Goal: Task Accomplishment & Management: Use online tool/utility

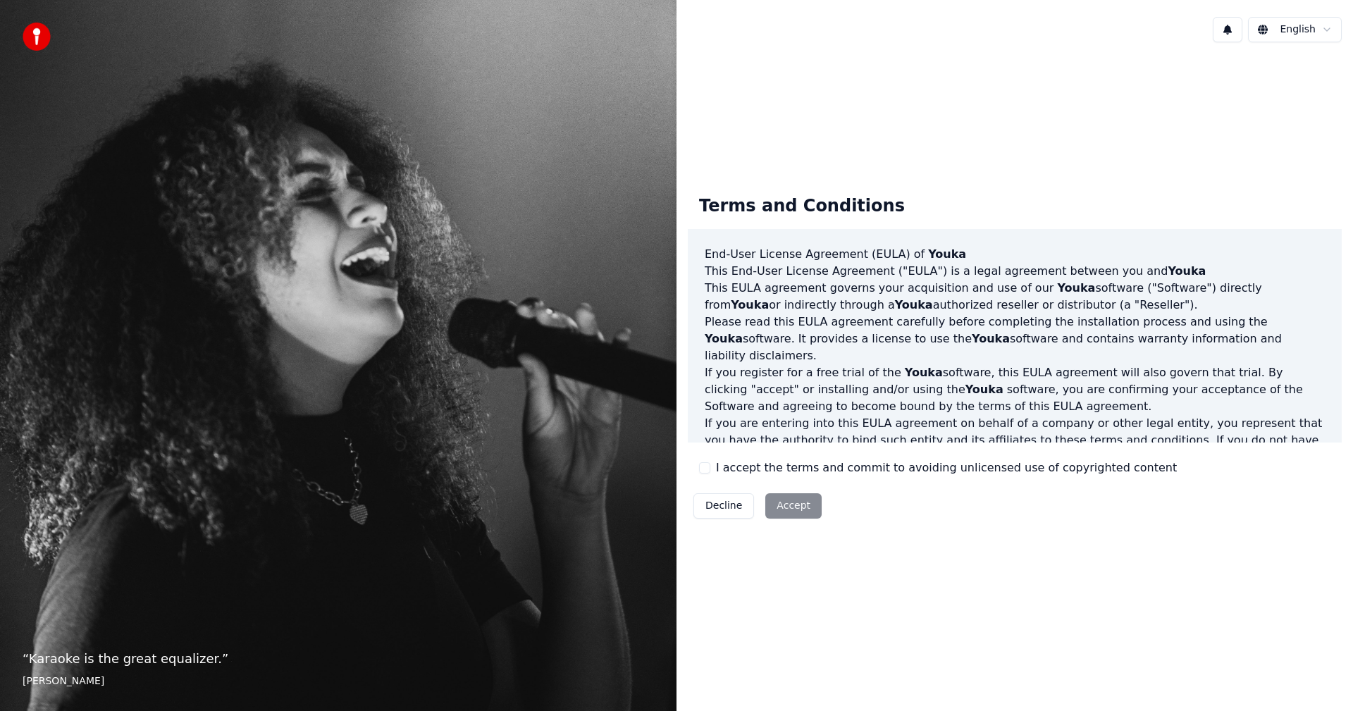
click at [702, 472] on button "I accept the terms and commit to avoiding unlicensed use of copyrighted content" at bounding box center [704, 467] width 11 height 11
click at [788, 508] on button "Accept" at bounding box center [794, 505] width 56 height 25
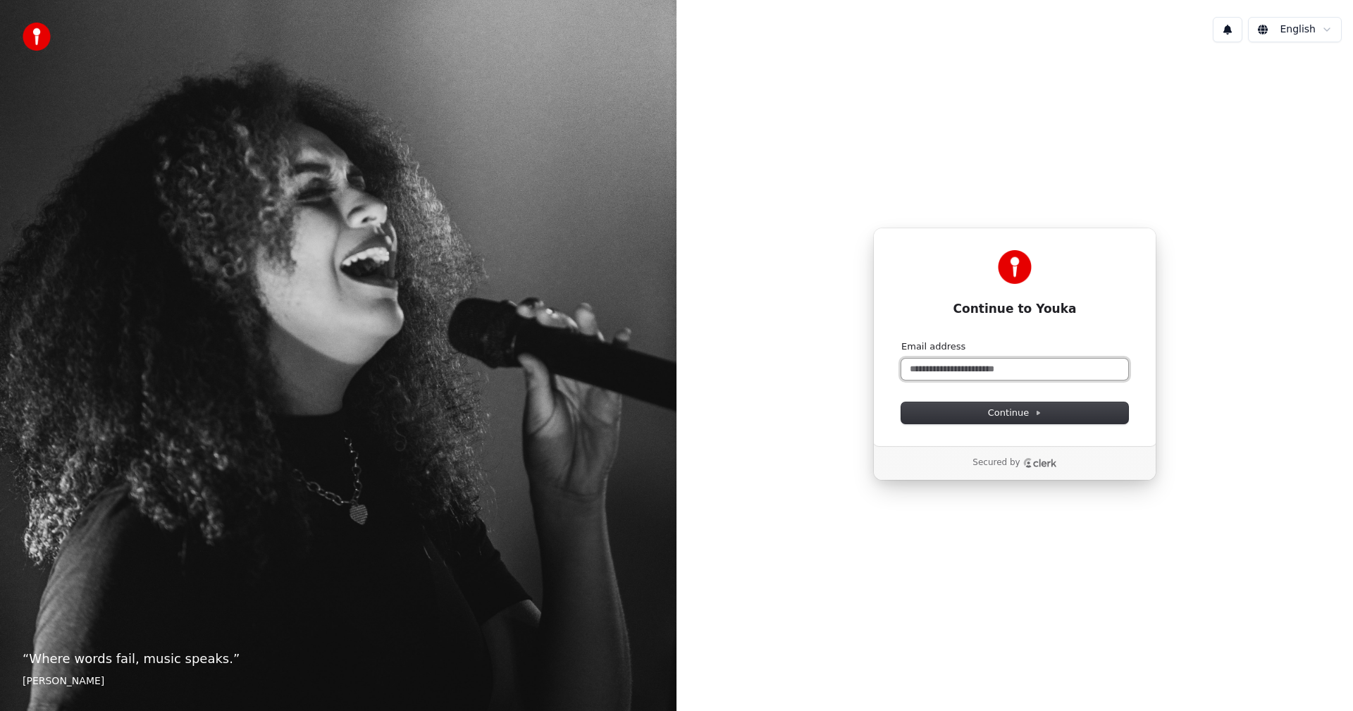
click at [983, 368] on input "Email address" at bounding box center [1015, 369] width 227 height 21
click at [997, 414] on span "Continue" at bounding box center [1015, 413] width 54 height 13
type input "**********"
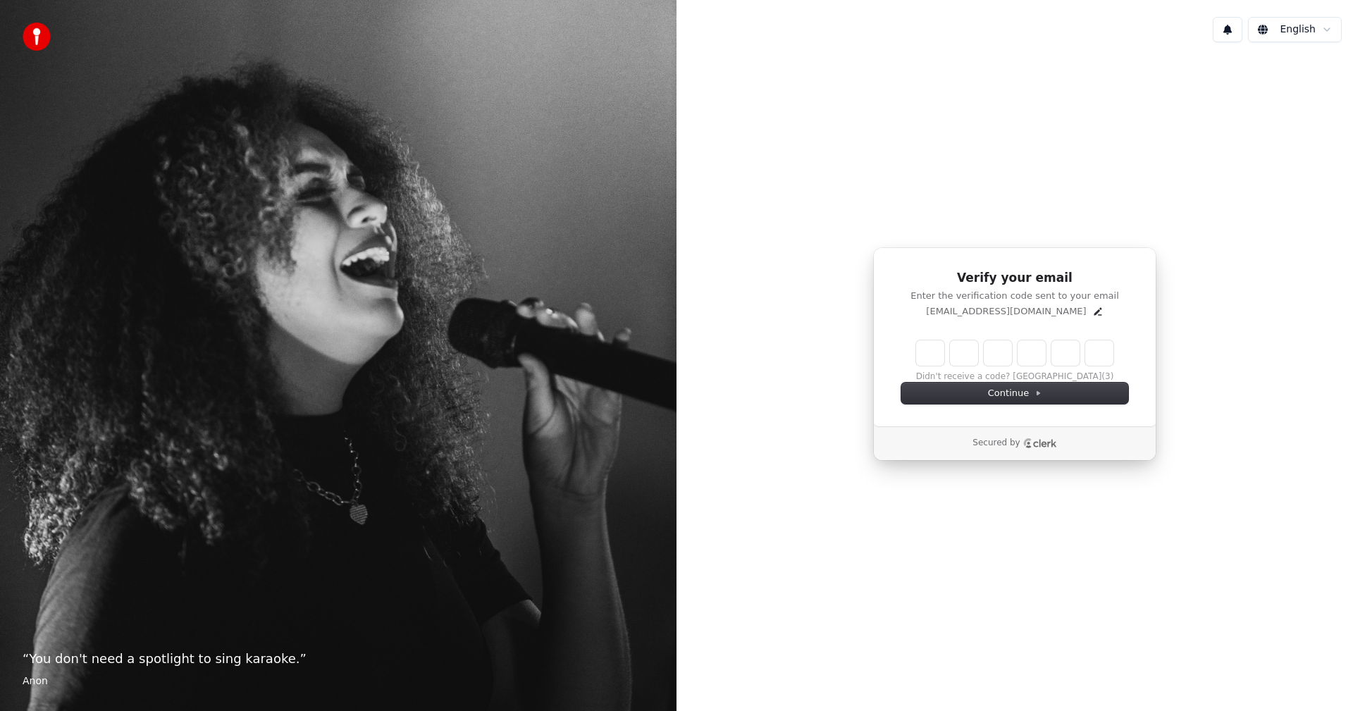
click at [918, 353] on input "Enter verification code" at bounding box center [1014, 352] width 197 height 25
type input "******"
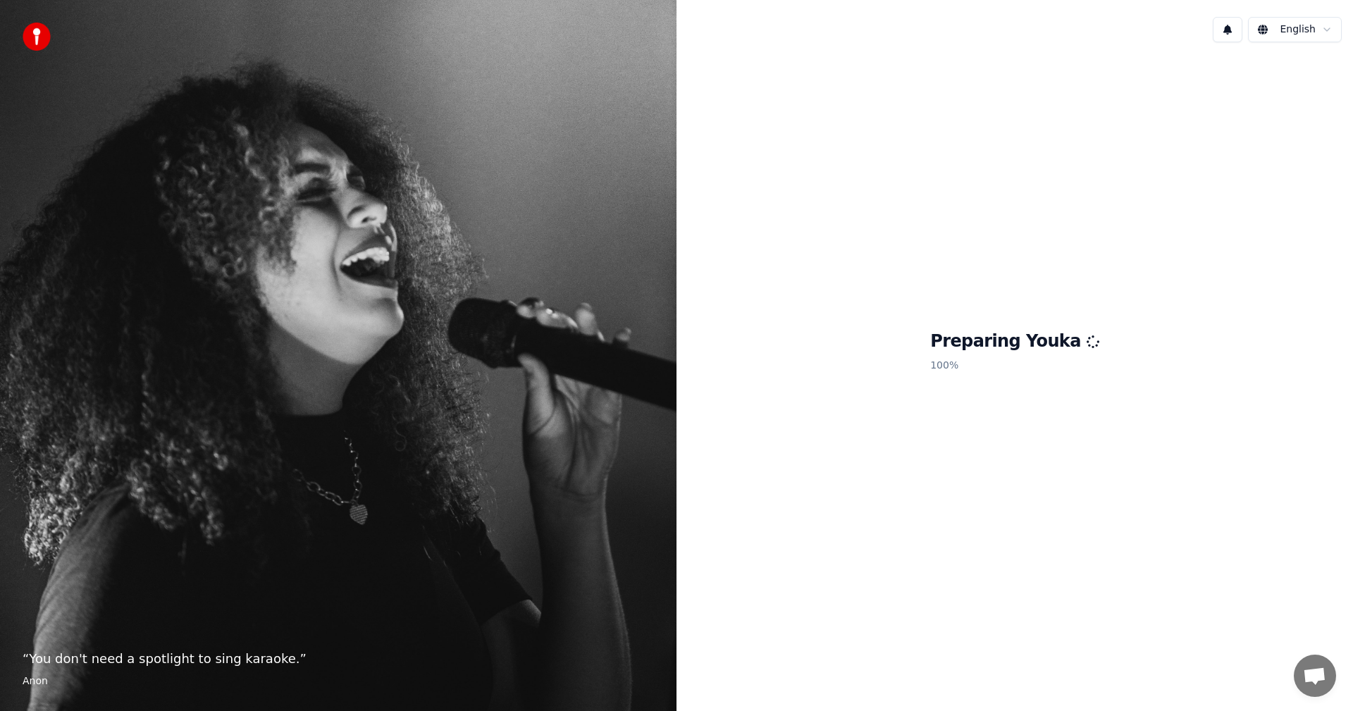
click at [41, 35] on img at bounding box center [37, 37] width 28 height 28
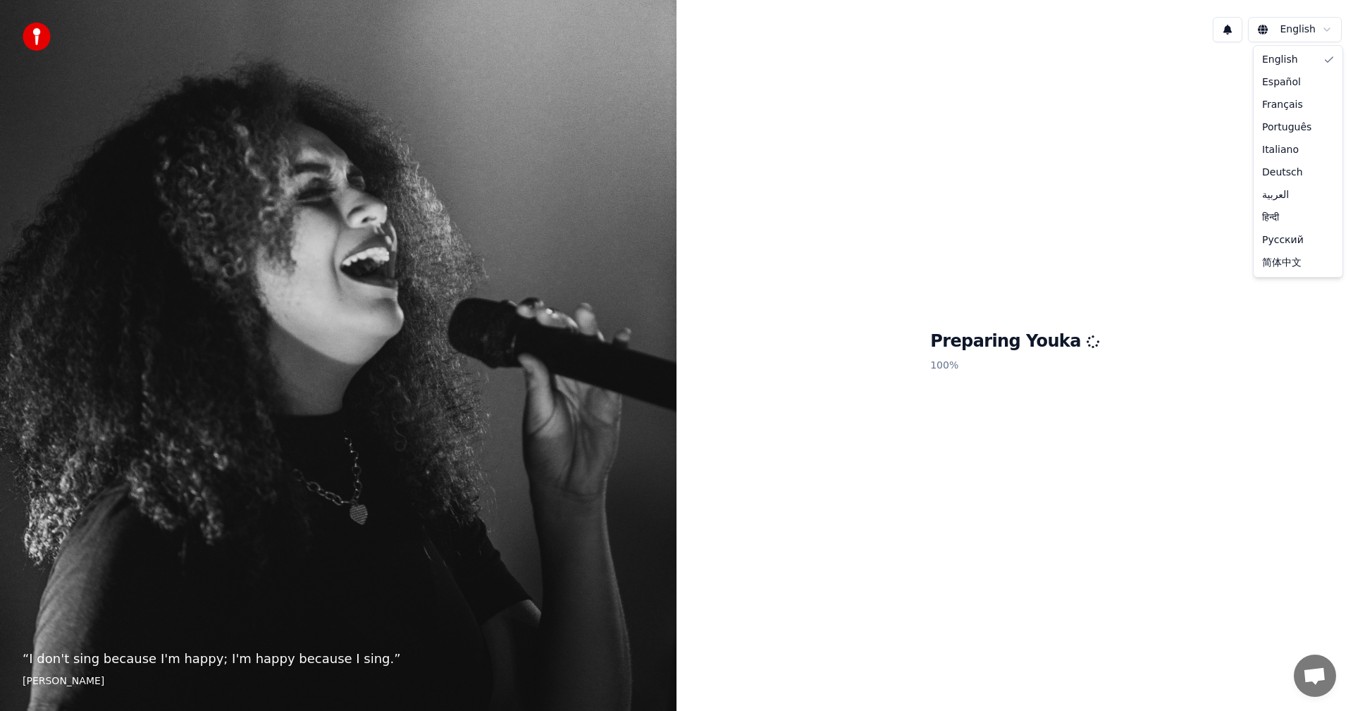
click at [1329, 32] on html "“ I don't sing because I'm happy; I'm happy because I sing. ” William James Eng…" at bounding box center [676, 355] width 1353 height 711
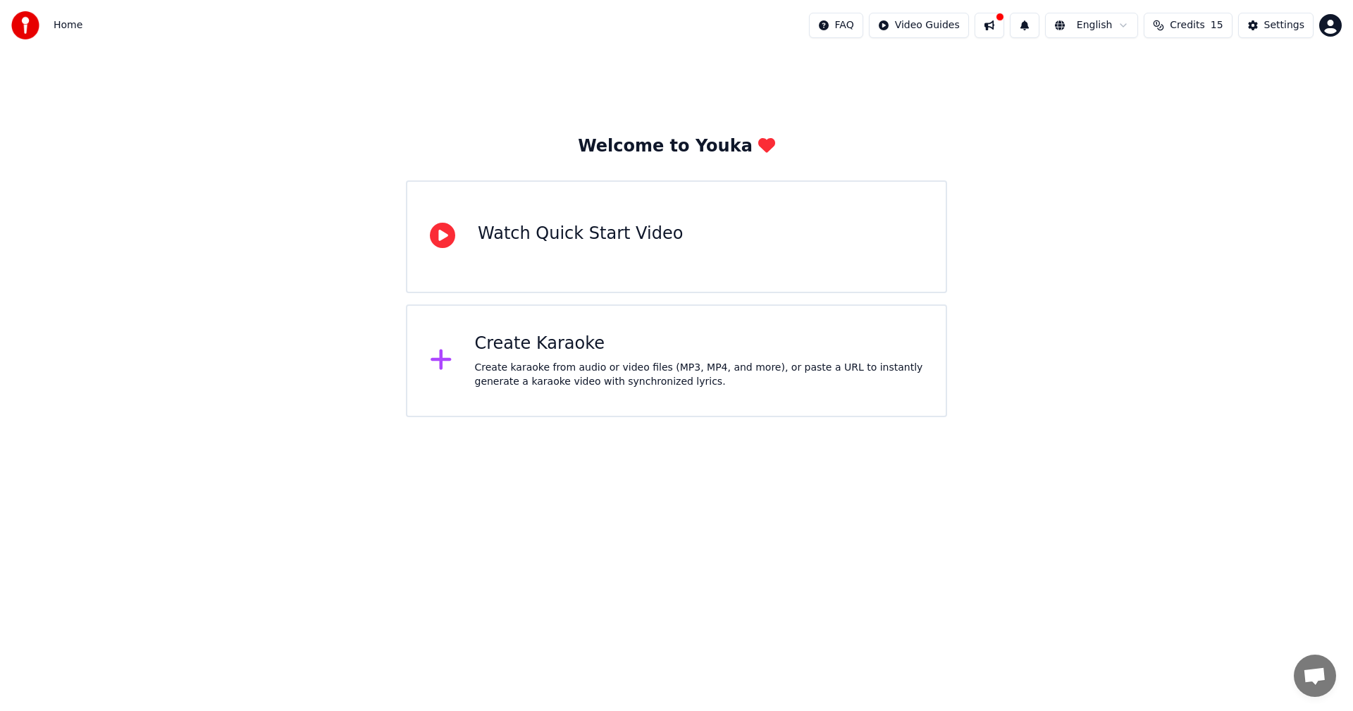
click at [447, 240] on icon at bounding box center [442, 235] width 25 height 25
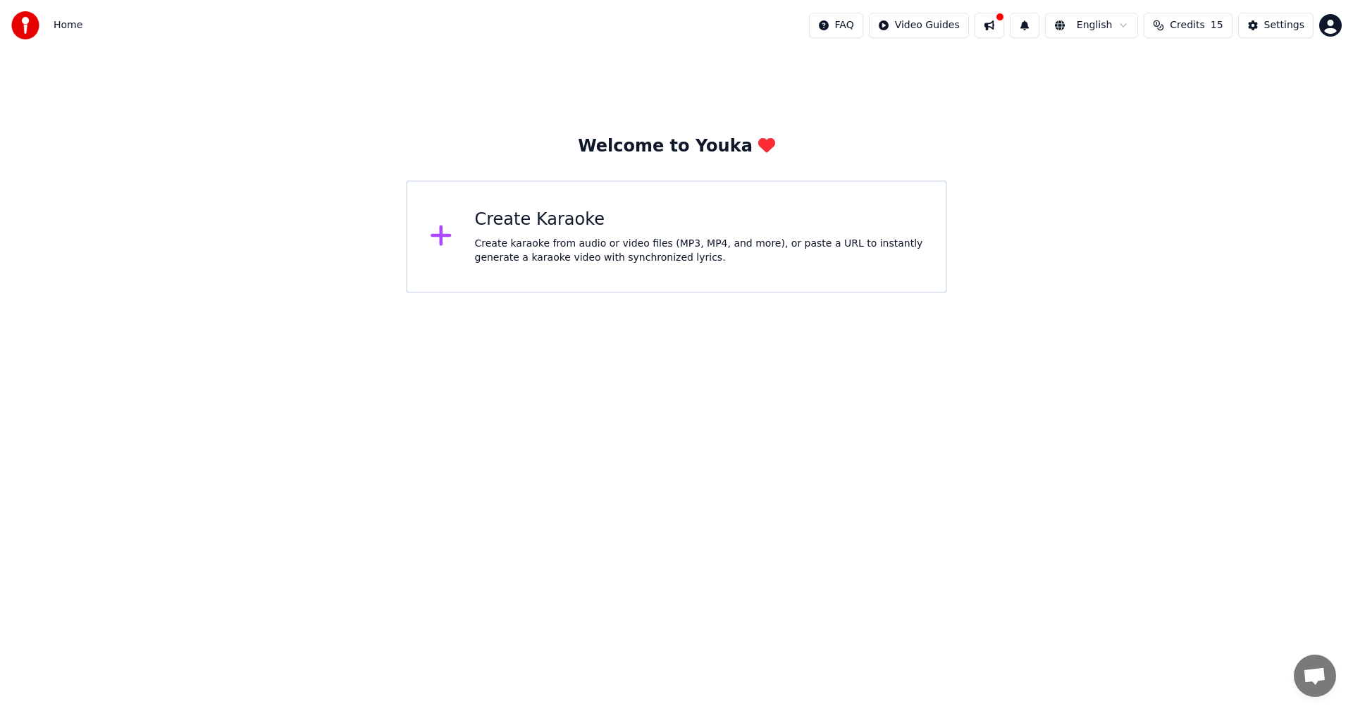
click at [443, 236] on icon at bounding box center [441, 236] width 20 height 20
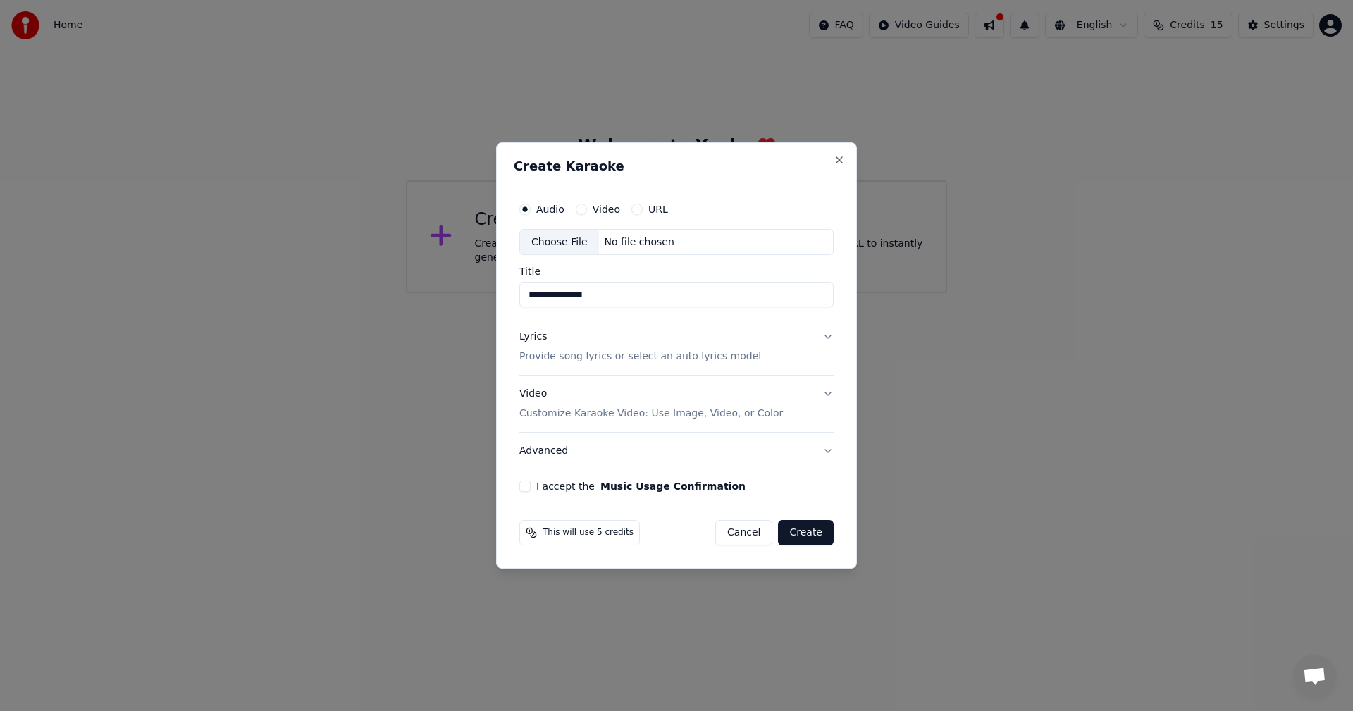
type input "**********"
click at [644, 358] on p "Provide song lyrics or select an auto lyrics model" at bounding box center [641, 357] width 242 height 14
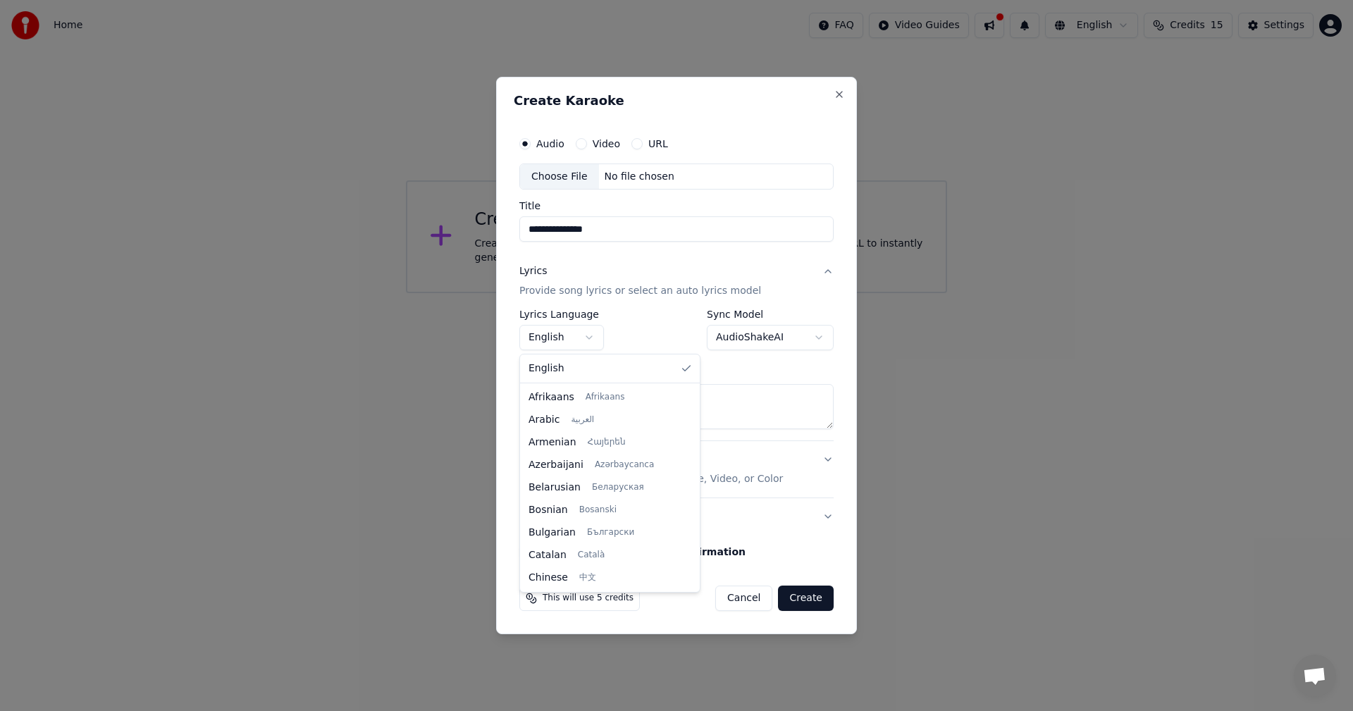
click at [592, 293] on body "**********" at bounding box center [676, 146] width 1353 height 293
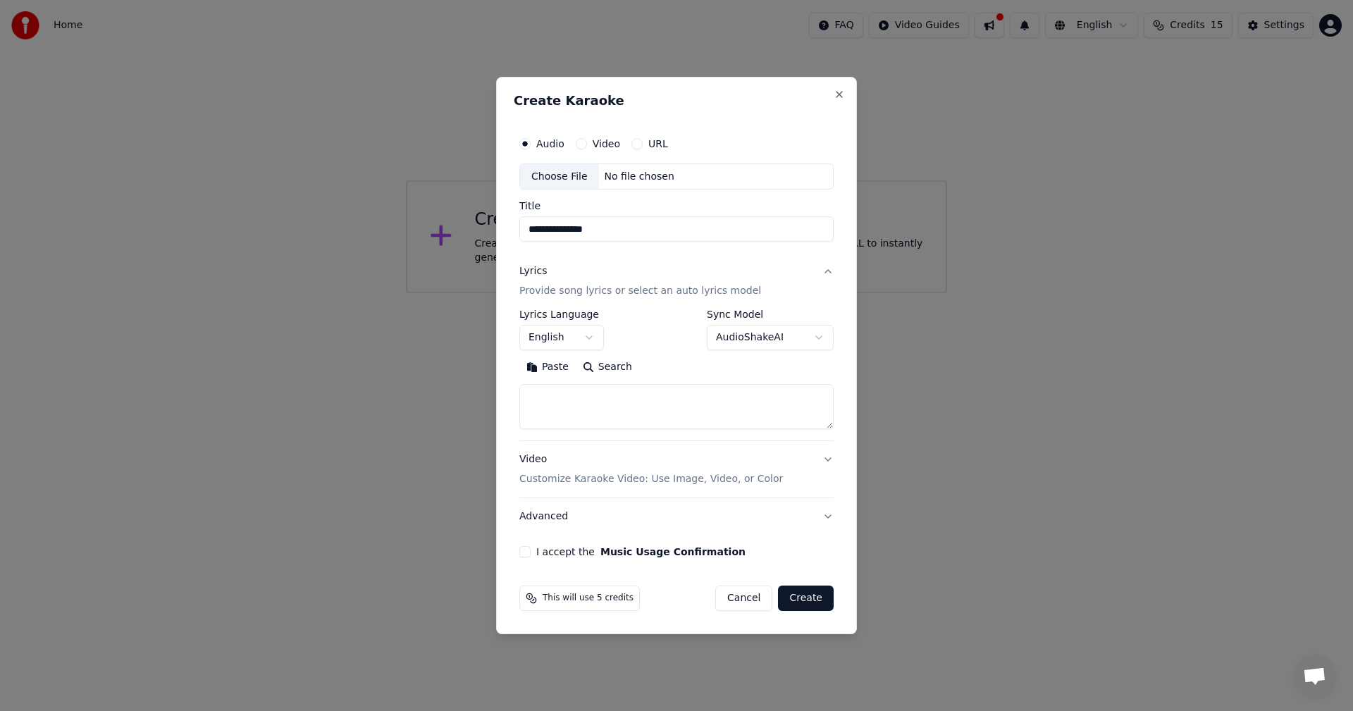
click at [1110, 464] on div at bounding box center [676, 355] width 1353 height 711
click at [601, 367] on button "Search" at bounding box center [607, 368] width 63 height 23
click at [548, 182] on div "Choose File" at bounding box center [559, 176] width 79 height 25
click at [567, 178] on div "Choose File" at bounding box center [559, 176] width 79 height 25
click at [631, 180] on div "No file chosen" at bounding box center [639, 177] width 81 height 14
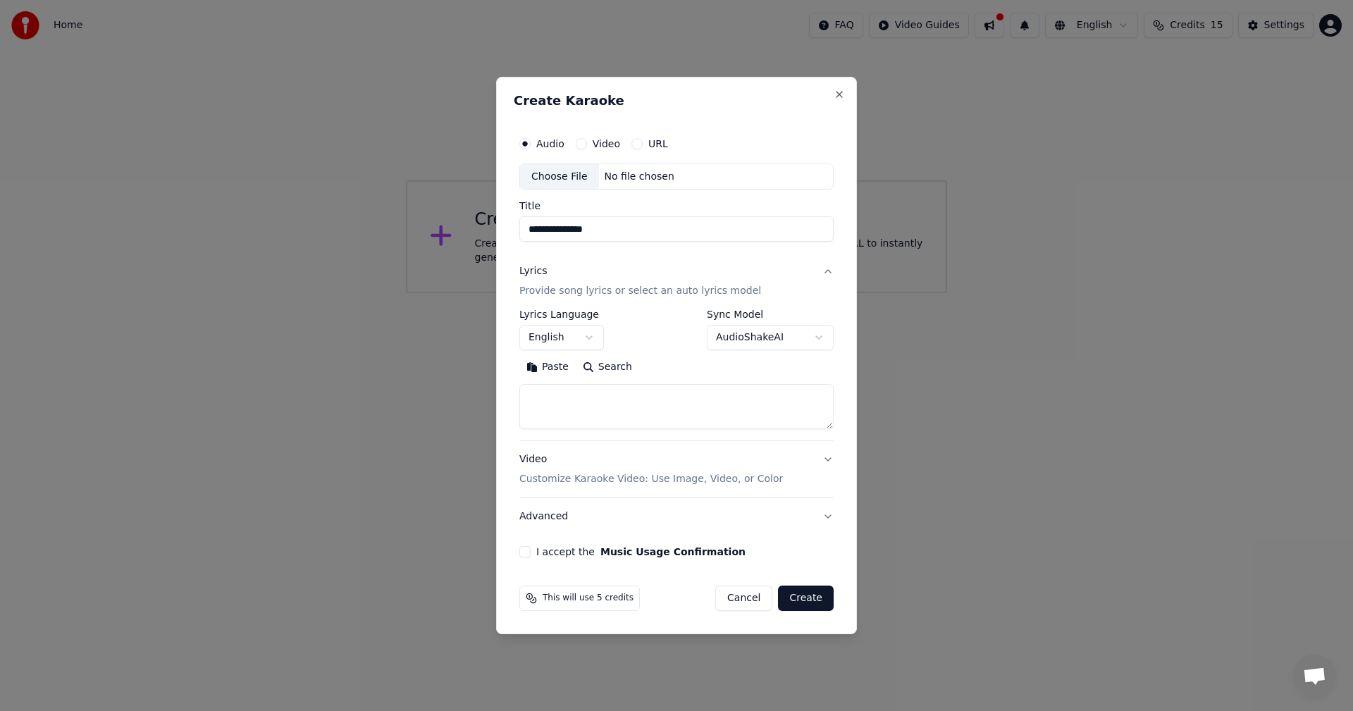
click at [556, 178] on div "Choose File" at bounding box center [559, 176] width 79 height 25
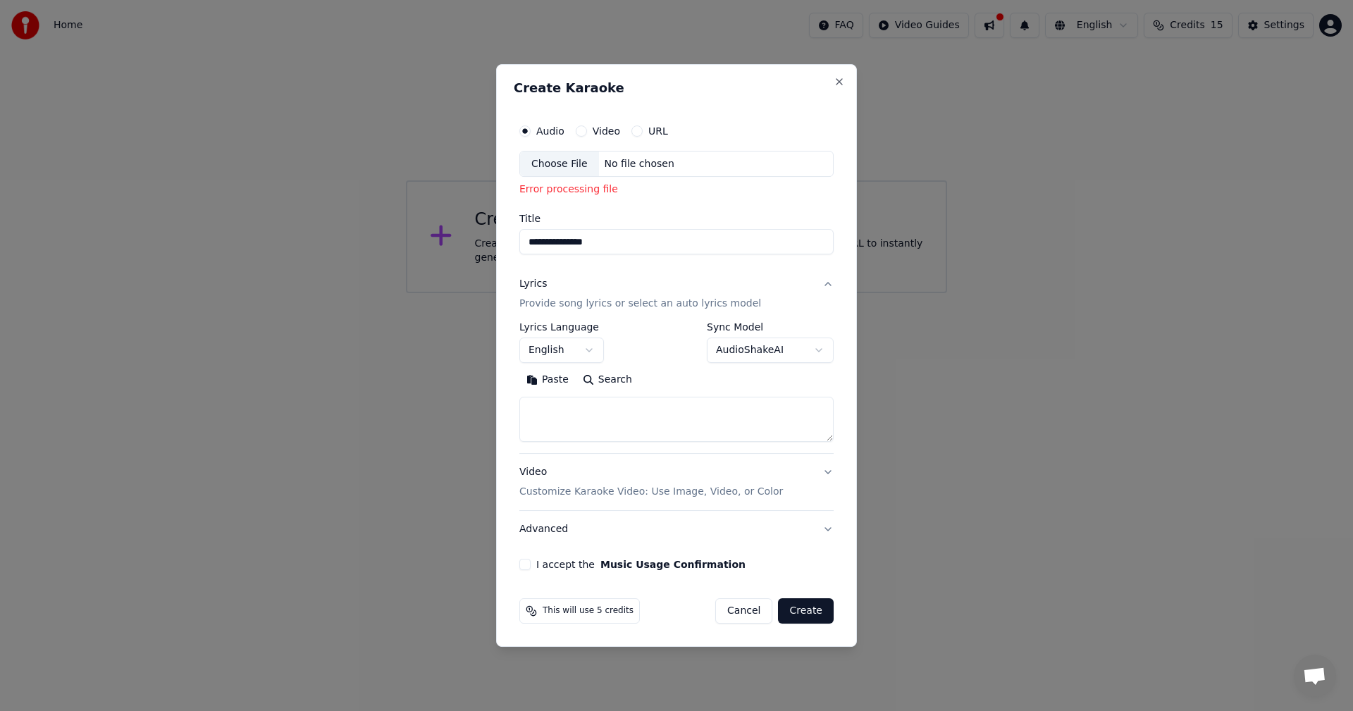
click at [582, 133] on button "Video" at bounding box center [581, 130] width 11 height 11
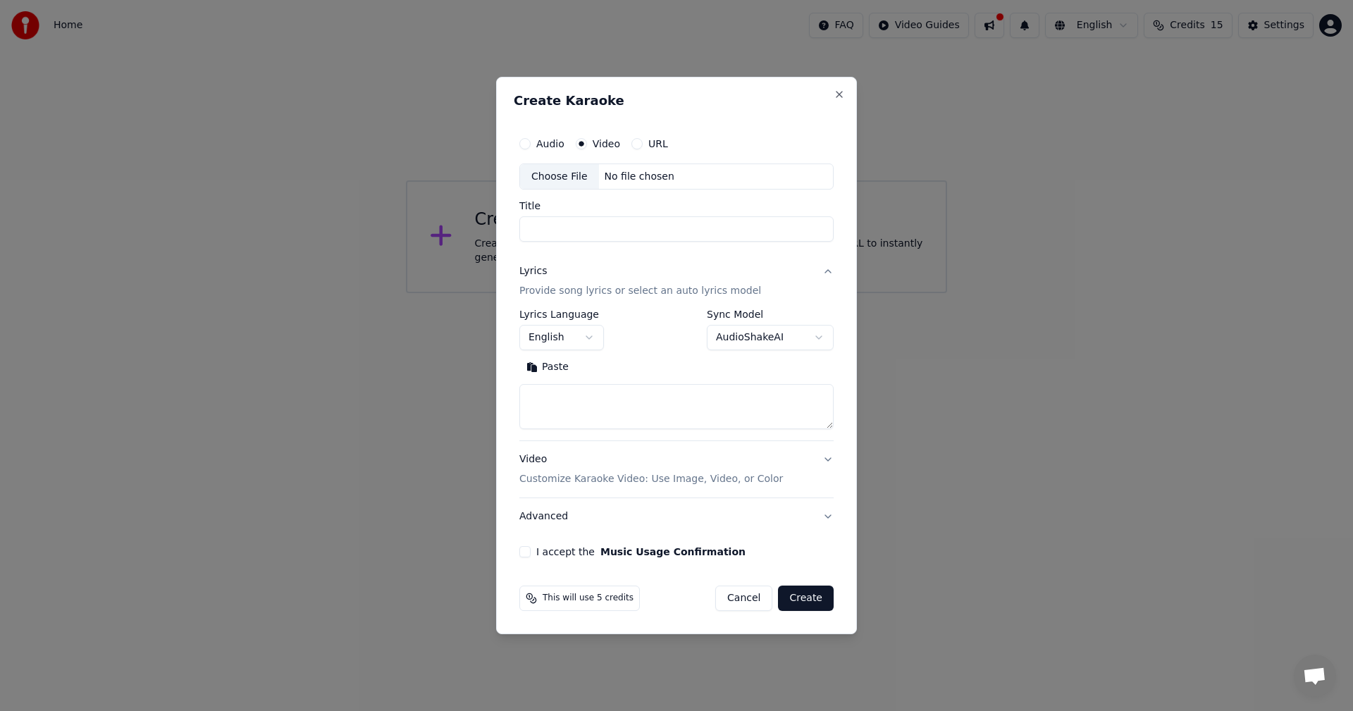
click at [555, 177] on div "Choose File" at bounding box center [559, 176] width 79 height 25
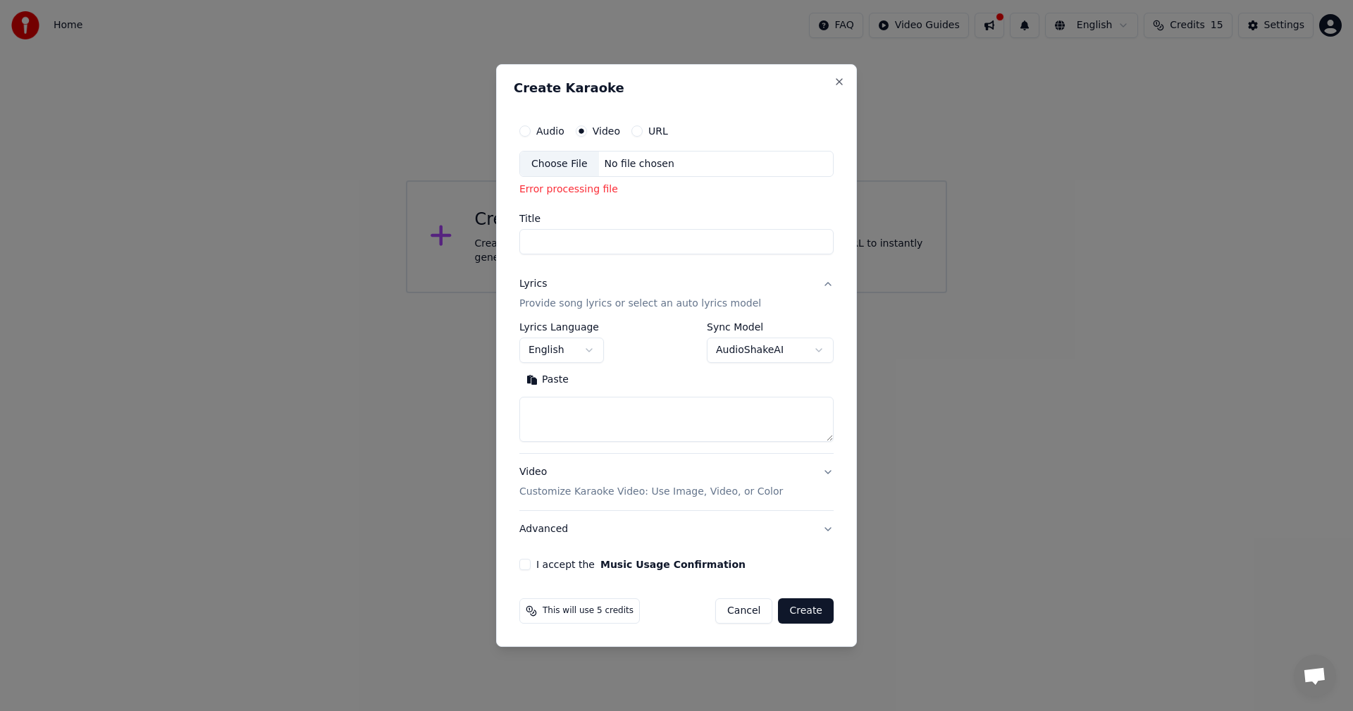
click at [633, 133] on button "URL" at bounding box center [637, 130] width 11 height 11
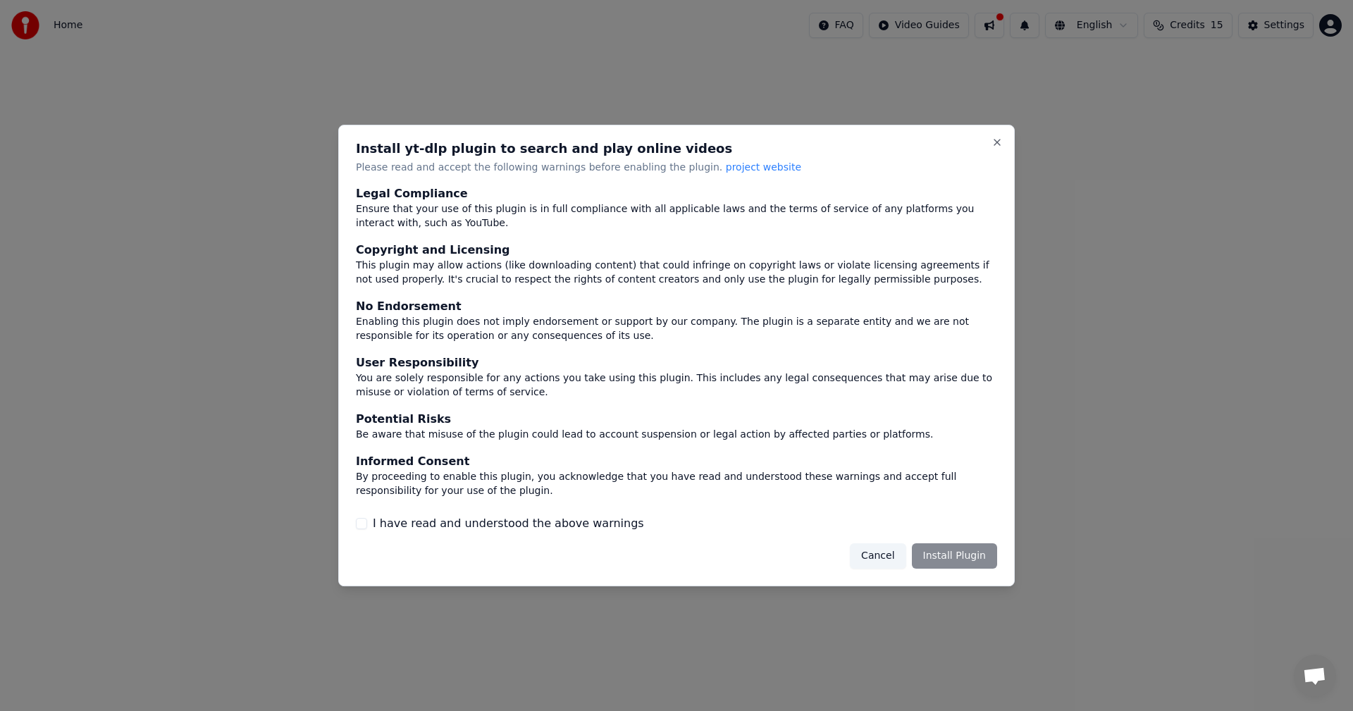
click at [940, 565] on div "Cancel Install Plugin" at bounding box center [923, 555] width 147 height 25
click at [970, 554] on div "Cancel Install Plugin" at bounding box center [923, 555] width 147 height 25
click at [942, 560] on div "Cancel Install Plugin" at bounding box center [923, 555] width 147 height 25
click at [1001, 145] on button "Close" at bounding box center [997, 142] width 11 height 11
click at [997, 147] on button "Close" at bounding box center [997, 142] width 11 height 11
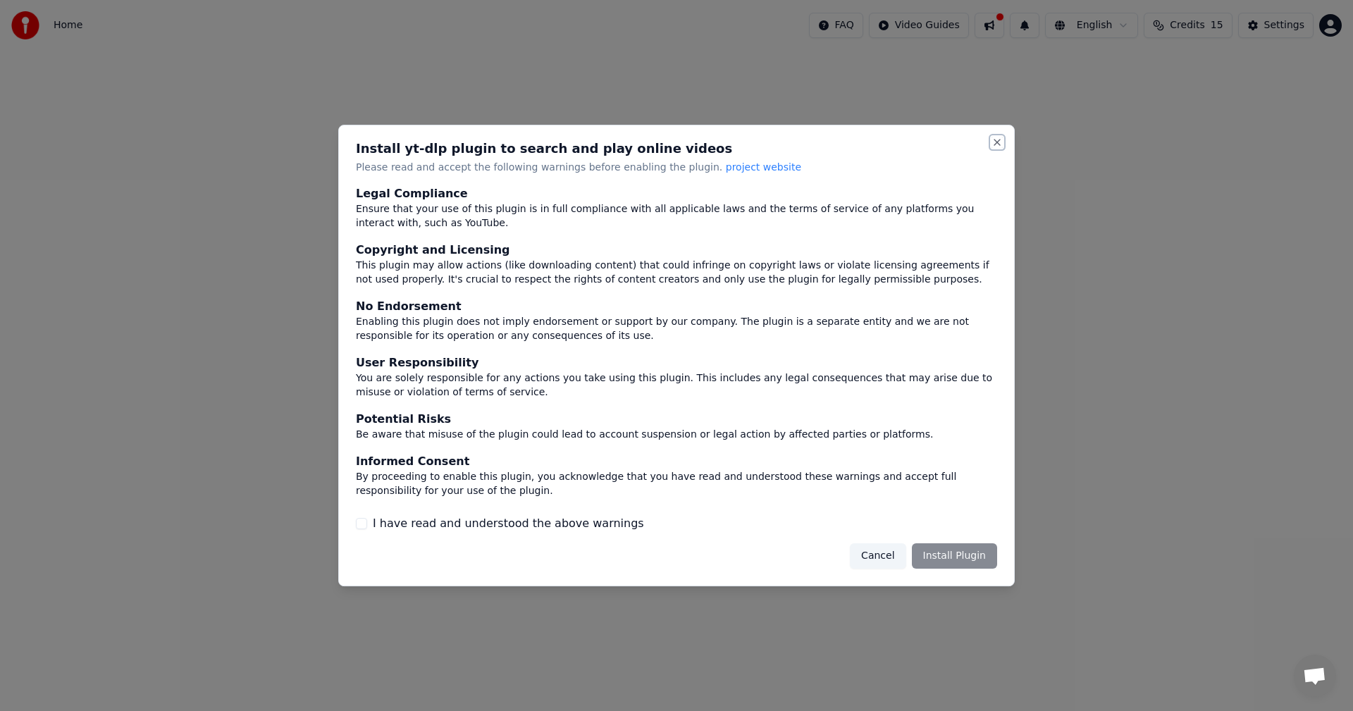
click at [997, 147] on button "Close" at bounding box center [997, 142] width 11 height 11
click at [998, 148] on div "Install yt-dlp plugin to search and play online videos Please read and accept t…" at bounding box center [676, 356] width 677 height 462
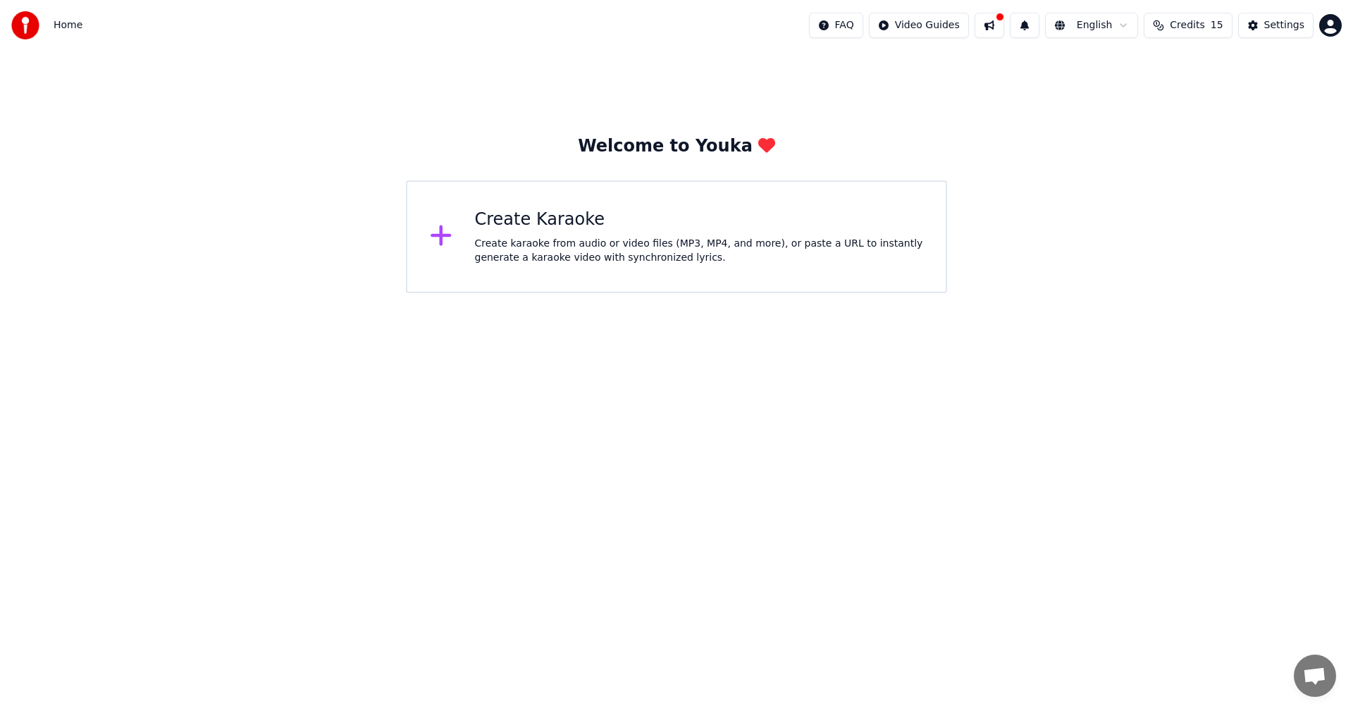
click at [534, 240] on div "Create karaoke from audio or video files (MP3, MP4, and more), or paste a URL t…" at bounding box center [699, 251] width 449 height 28
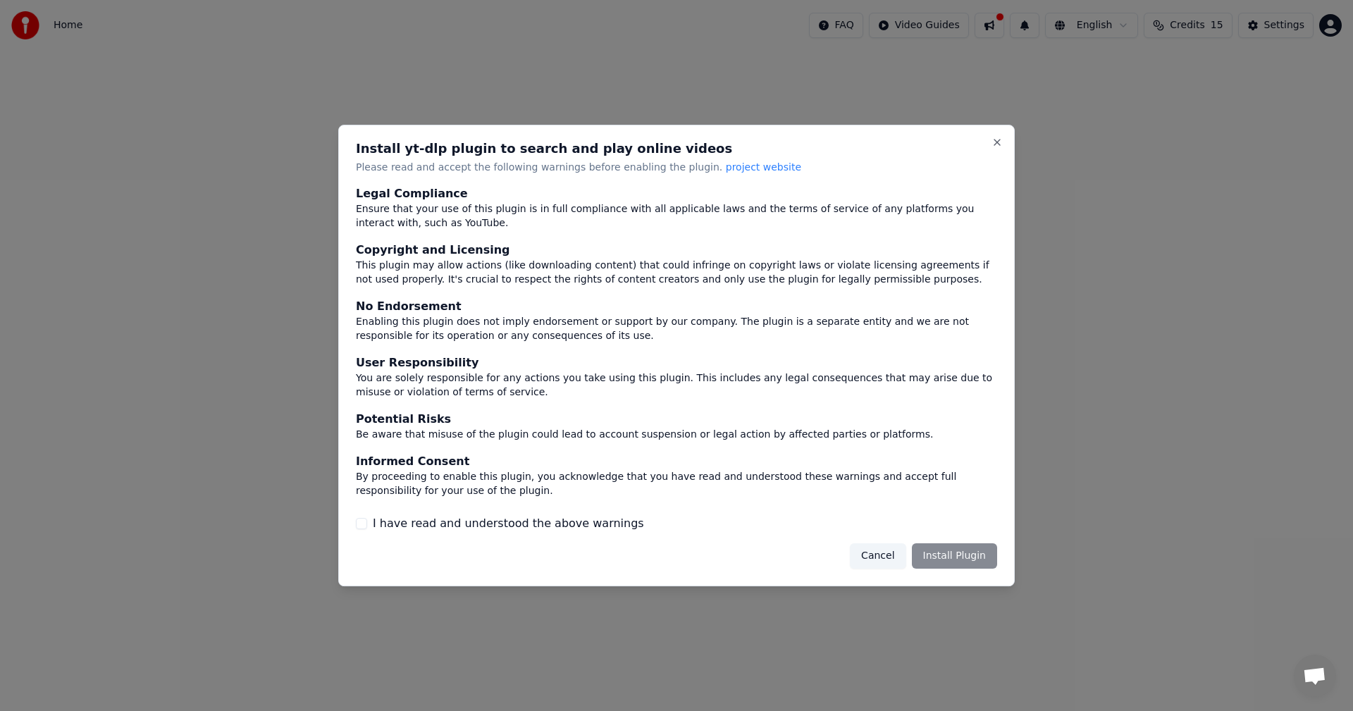
click at [363, 524] on button "I have read and understood the above warnings" at bounding box center [361, 523] width 11 height 11
click at [950, 557] on button "Install Plugin" at bounding box center [954, 555] width 85 height 25
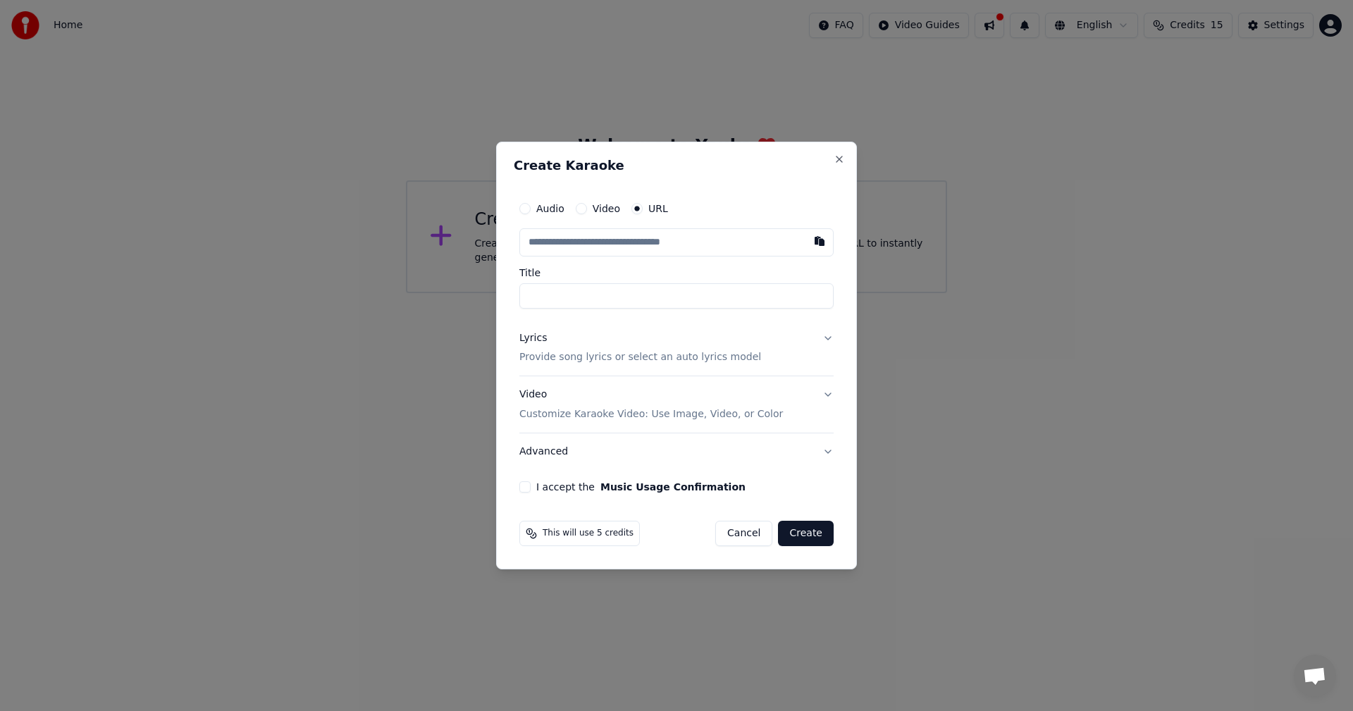
click at [579, 207] on button "Video" at bounding box center [581, 208] width 11 height 11
click at [563, 238] on div "Choose File" at bounding box center [559, 242] width 79 height 25
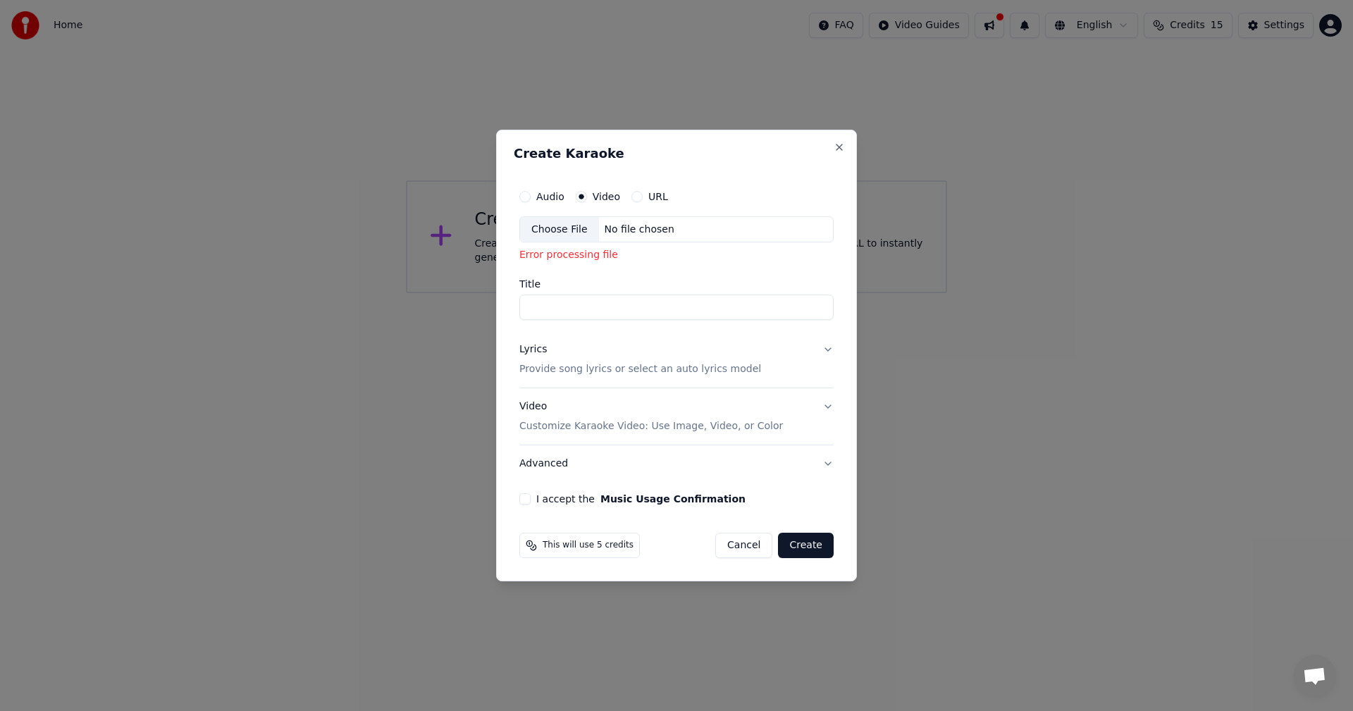
click at [527, 197] on button "Audio" at bounding box center [525, 196] width 11 height 11
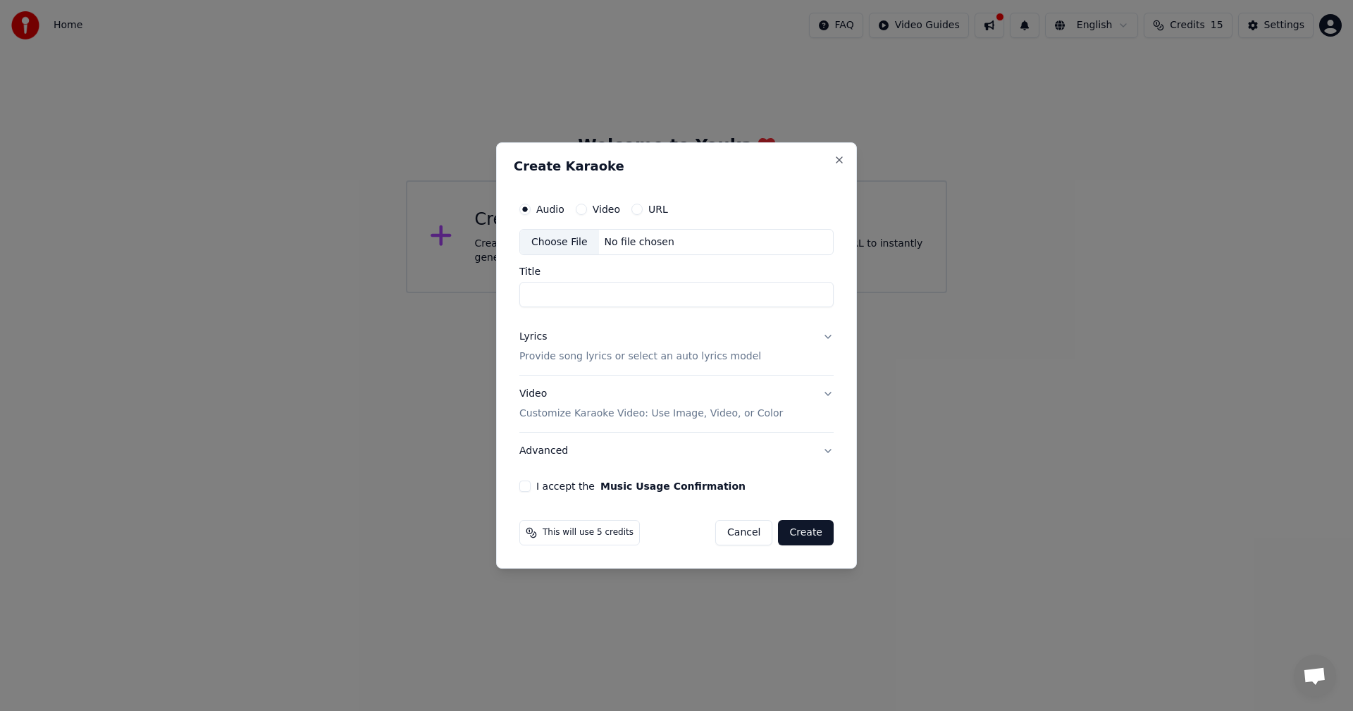
click at [574, 245] on div "Choose File" at bounding box center [559, 242] width 79 height 25
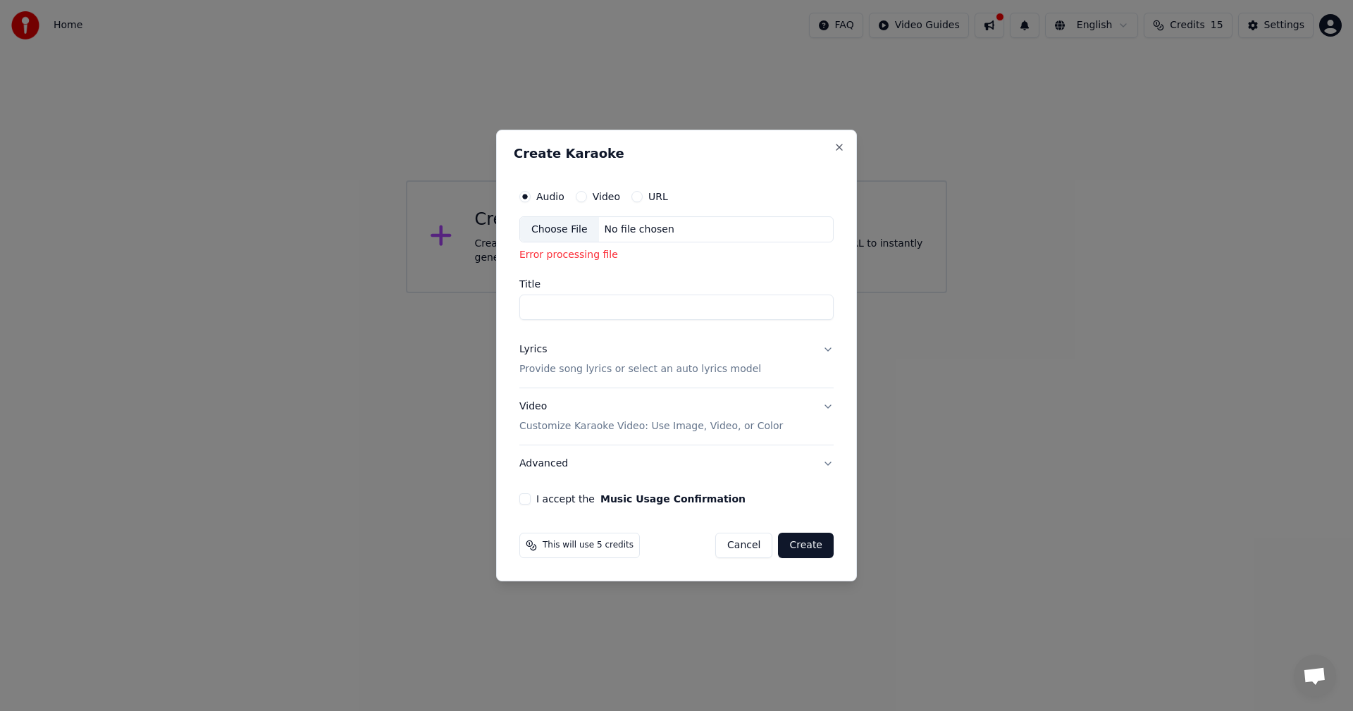
click at [655, 367] on p "Provide song lyrics or select an auto lyrics model" at bounding box center [641, 370] width 242 height 14
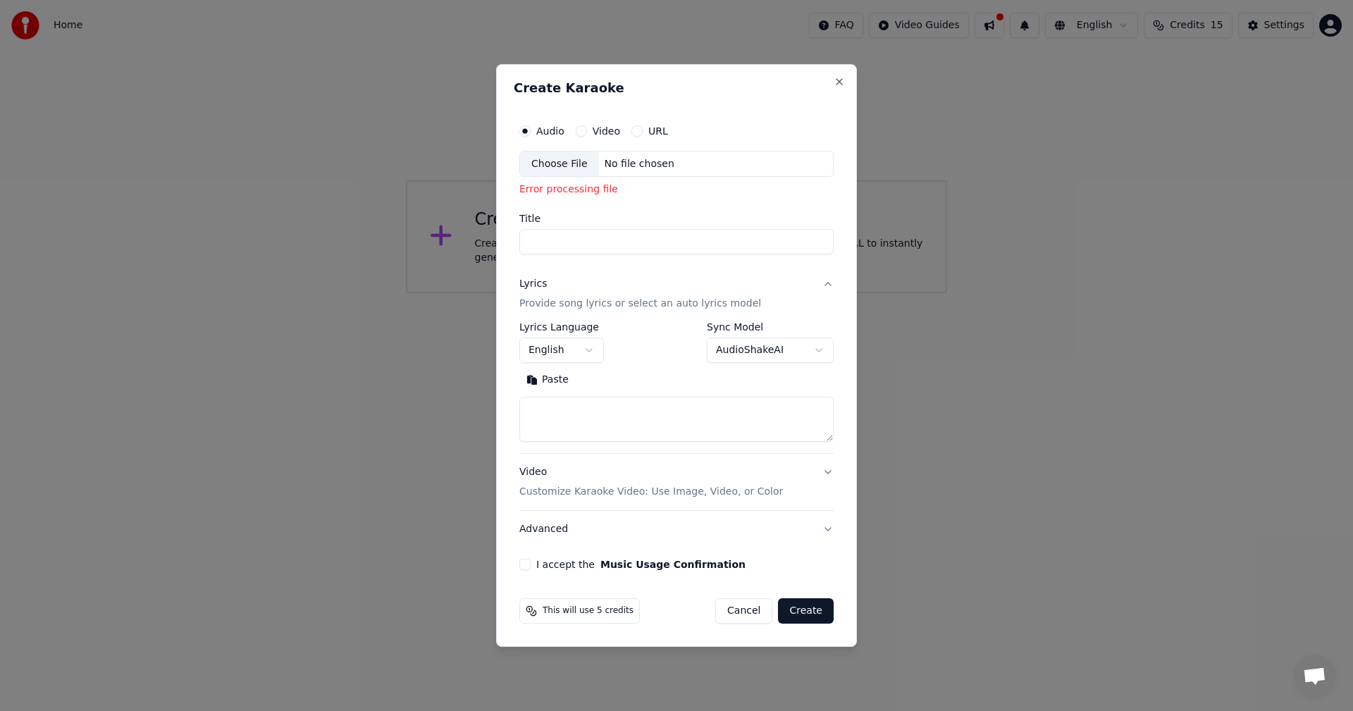
click at [547, 381] on button "Paste" at bounding box center [548, 380] width 56 height 23
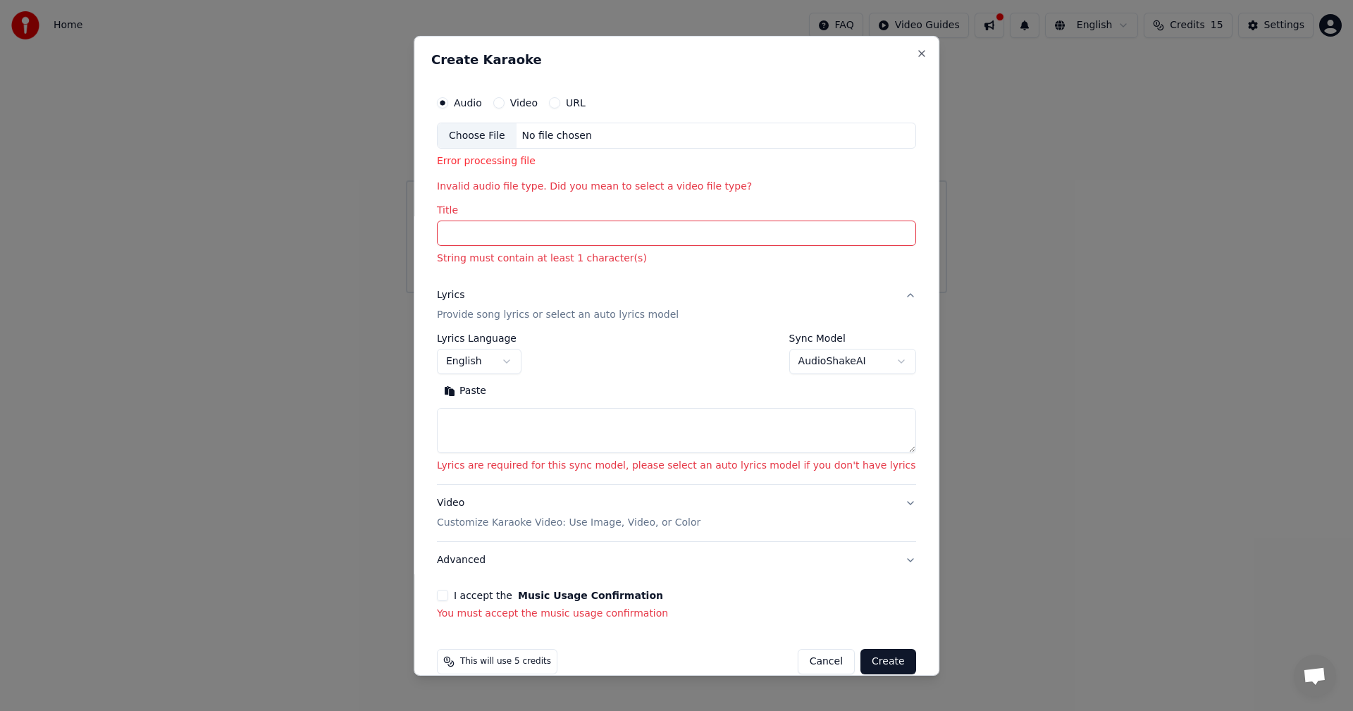
click at [527, 238] on input "Title" at bounding box center [676, 233] width 479 height 25
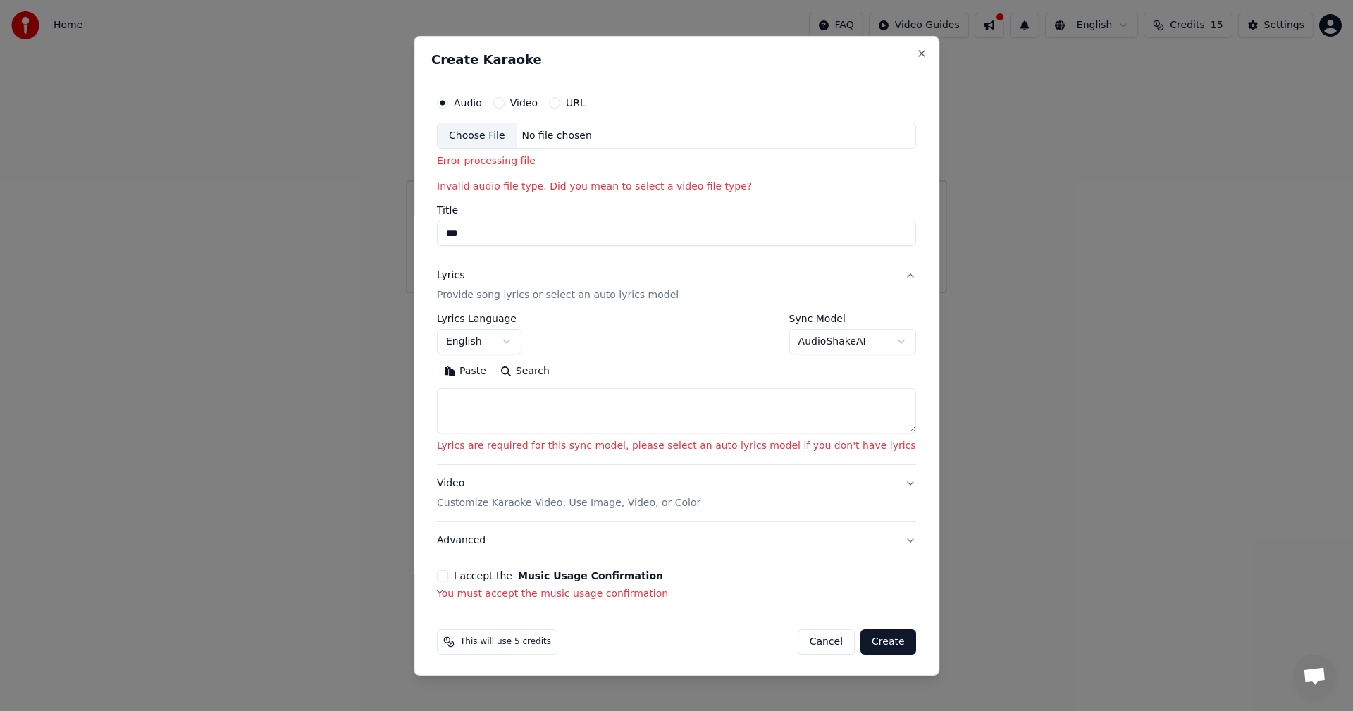
type input "**"
click at [916, 55] on button "Close" at bounding box center [921, 52] width 11 height 11
select select
